Goal: Task Accomplishment & Management: Use online tool/utility

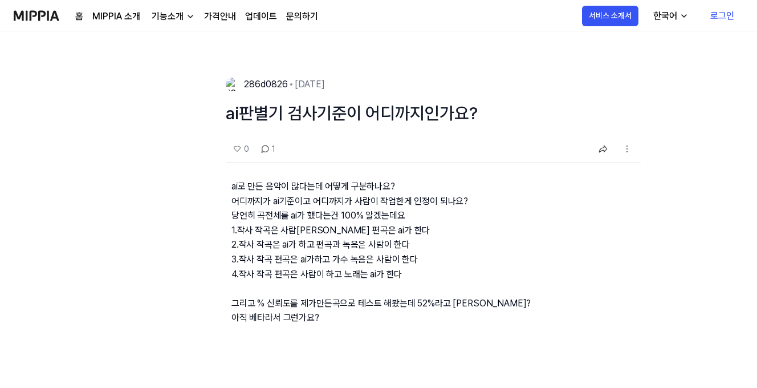
click at [37, 17] on img at bounding box center [37, 15] width 46 height 31
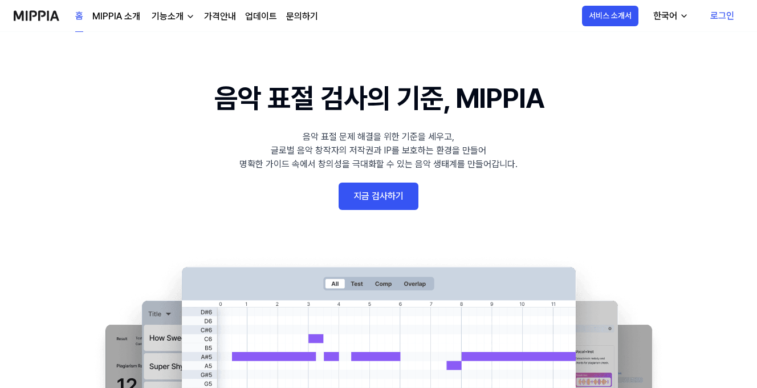
click at [720, 19] on link "로그인" at bounding box center [722, 16] width 42 height 32
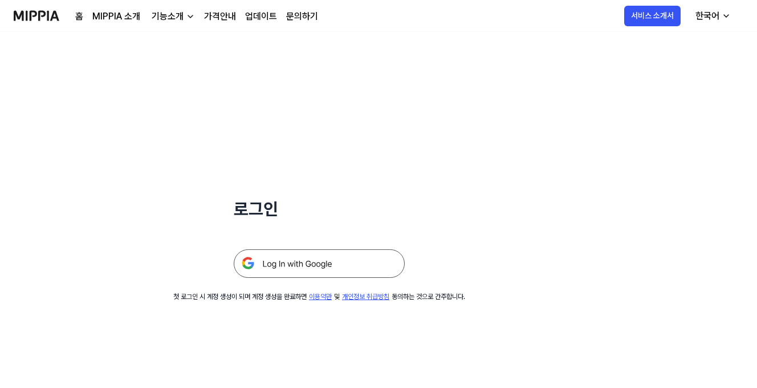
click at [314, 265] on img at bounding box center [319, 263] width 171 height 29
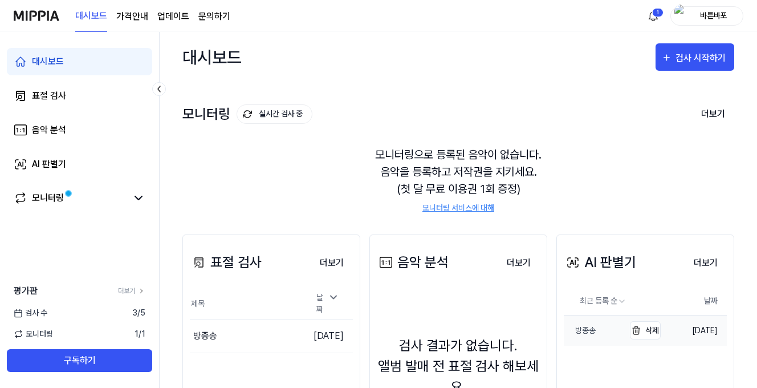
click at [587, 336] on link "방종송" at bounding box center [594, 330] width 60 height 30
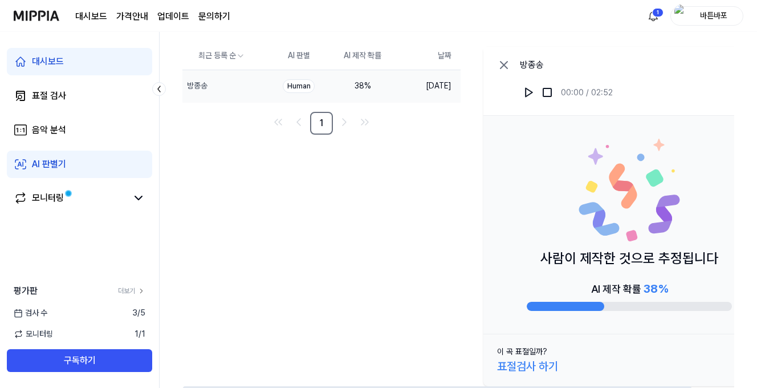
scroll to position [91, 0]
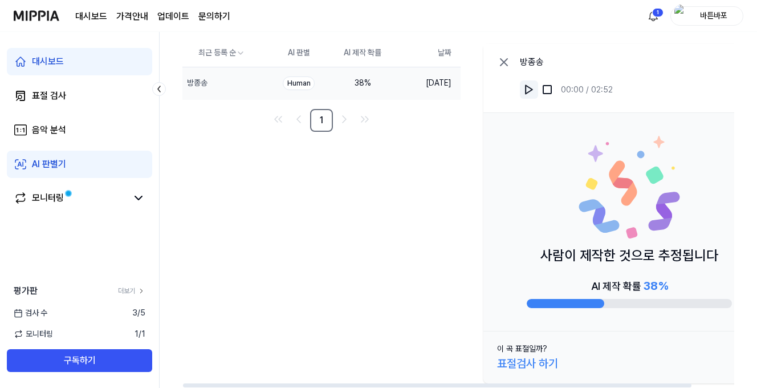
click at [525, 86] on img at bounding box center [529, 89] width 11 height 11
click at [528, 88] on img at bounding box center [529, 89] width 11 height 11
